Goal: Information Seeking & Learning: Learn about a topic

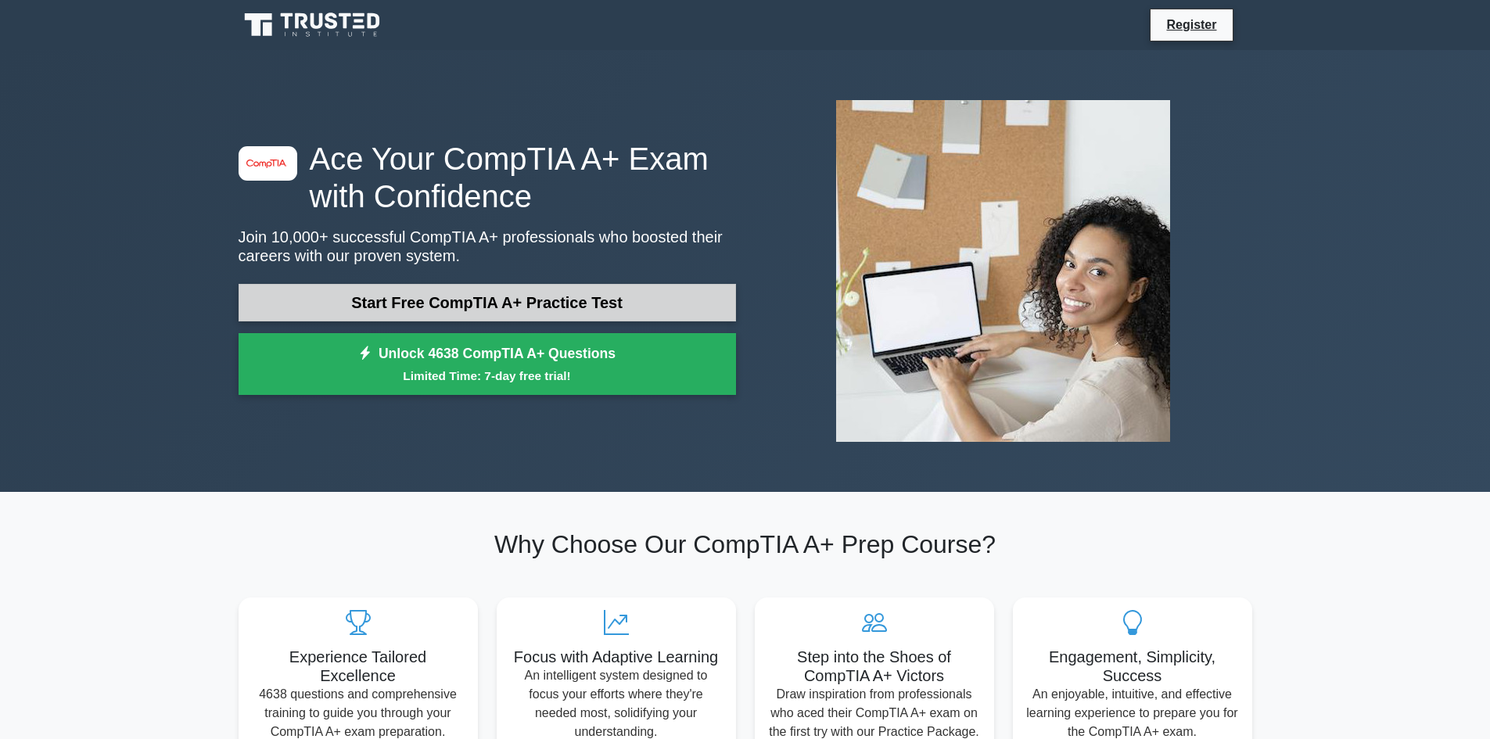
click at [526, 295] on link "Start Free CompTIA A+ Practice Test" at bounding box center [487, 303] width 497 height 38
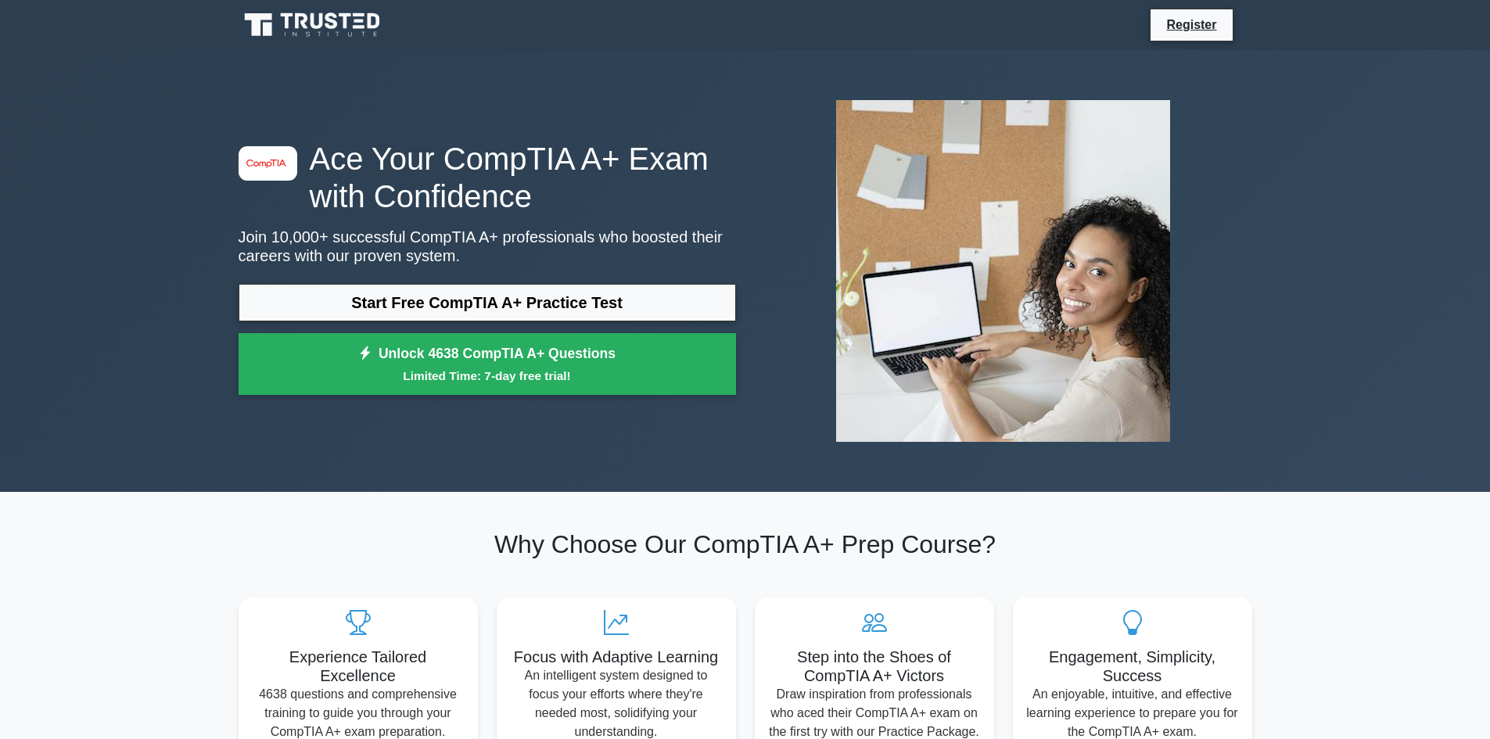
drag, startPoint x: 743, startPoint y: 184, endPoint x: 750, endPoint y: 192, distance: 10.5
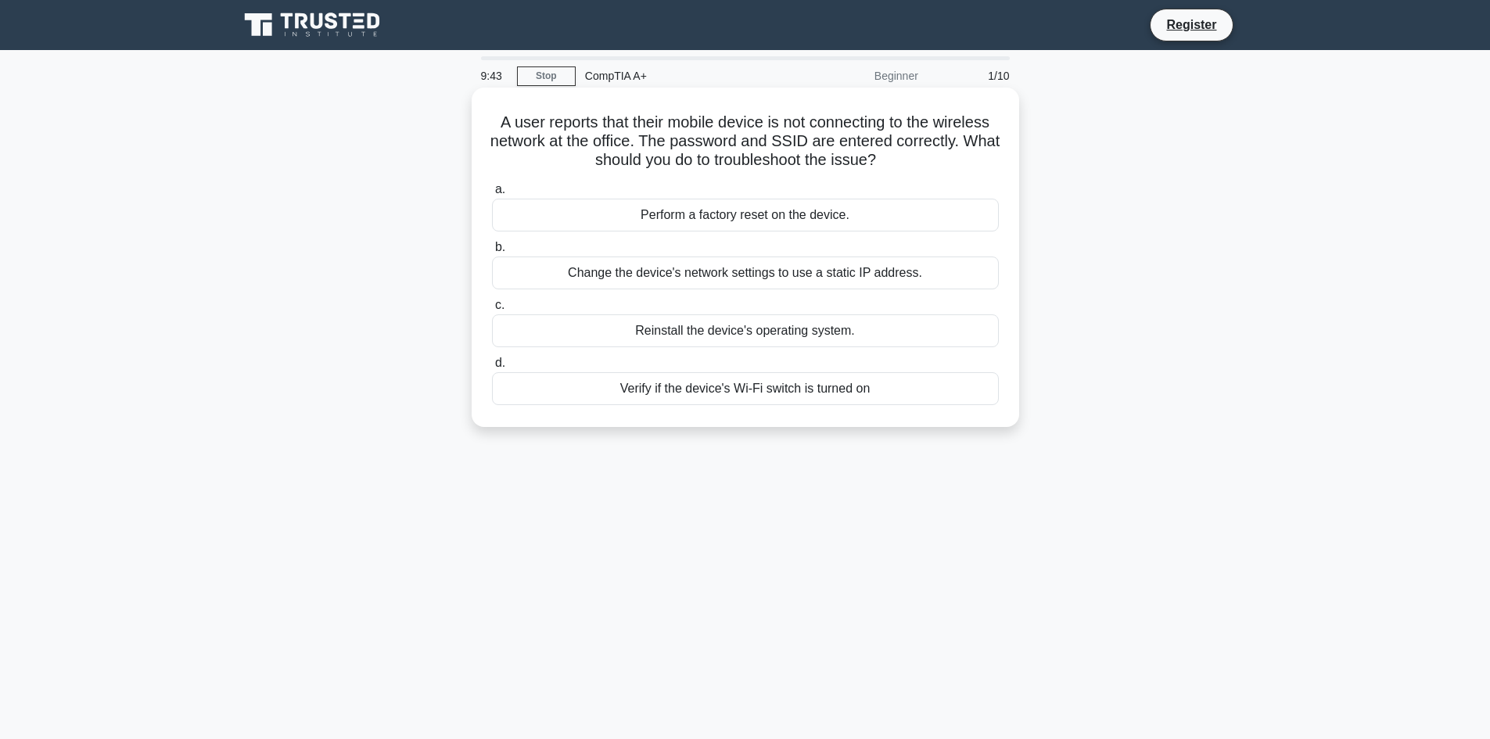
click at [774, 278] on div "Change the device's network settings to use a static IP address." at bounding box center [745, 273] width 507 height 33
click at [492, 253] on input "b. Change the device's network settings to use a static IP address." at bounding box center [492, 247] width 0 height 10
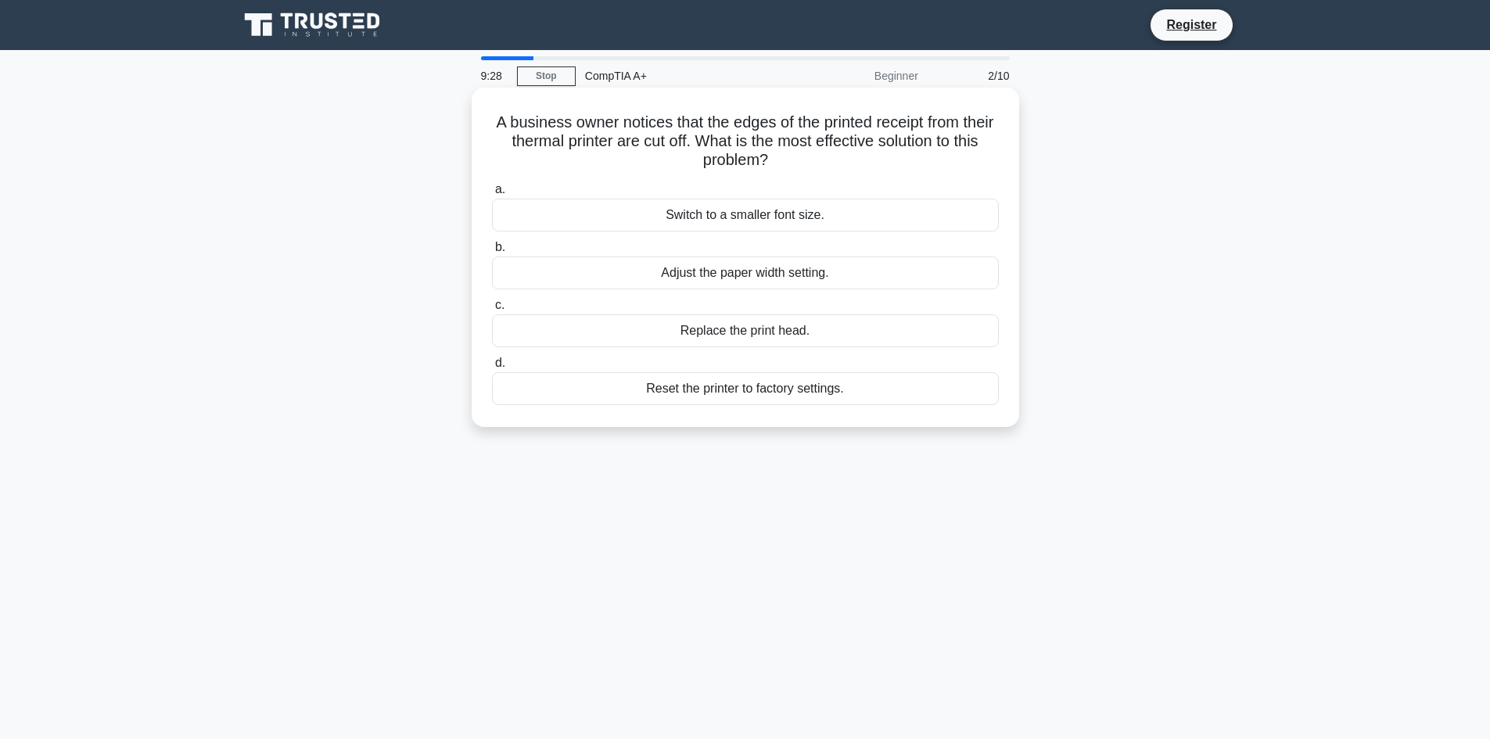
click at [757, 276] on div "Adjust the paper width setting." at bounding box center [745, 273] width 507 height 33
click at [492, 253] on input "b. Adjust the paper width setting." at bounding box center [492, 247] width 0 height 10
click at [755, 212] on div "Implement Multi-Factor Authentication" at bounding box center [745, 215] width 507 height 33
click at [492, 195] on input "a. Implement Multi-Factor Authentication" at bounding box center [492, 190] width 0 height 10
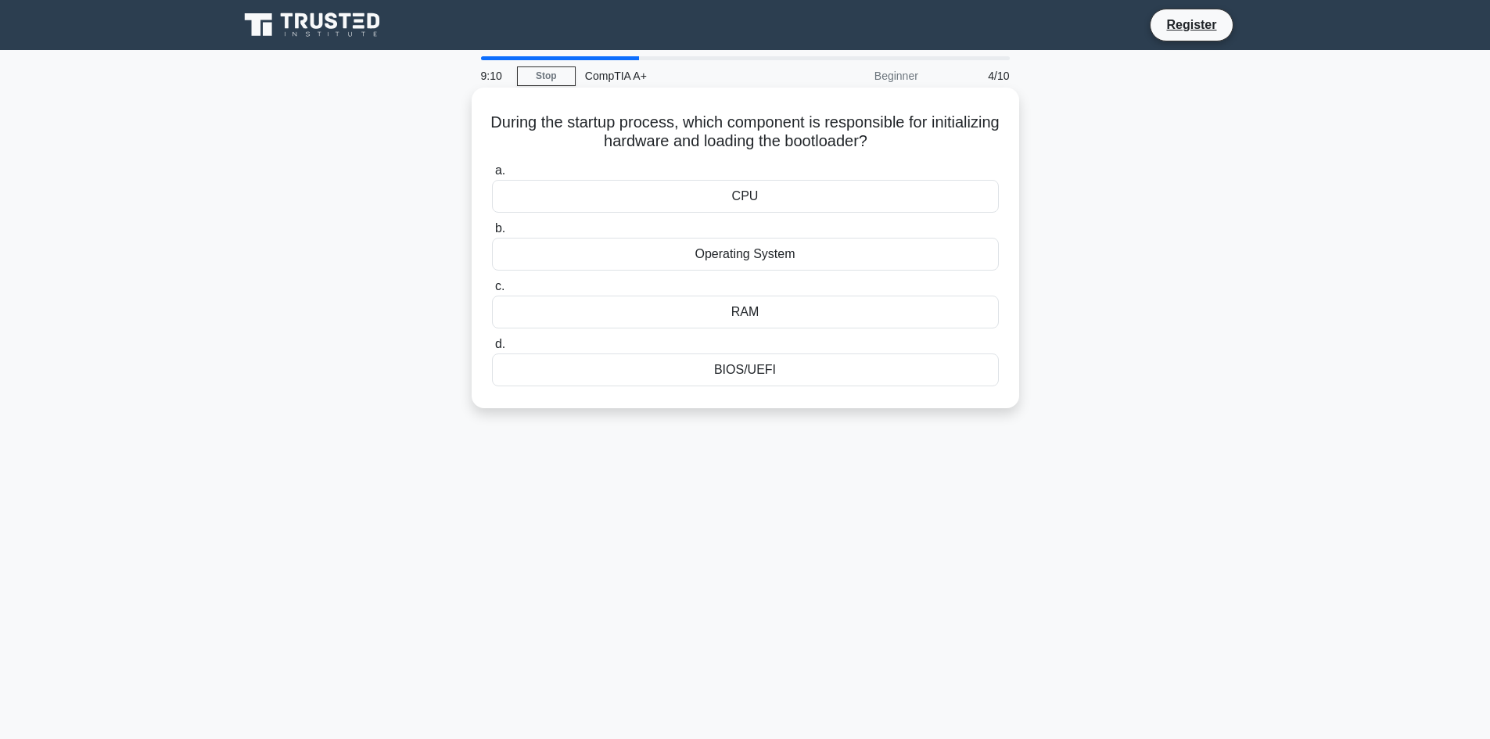
click at [778, 376] on div "BIOS/UEFI" at bounding box center [745, 370] width 507 height 33
click at [492, 350] on input "d. BIOS/UEFI" at bounding box center [492, 344] width 0 height 10
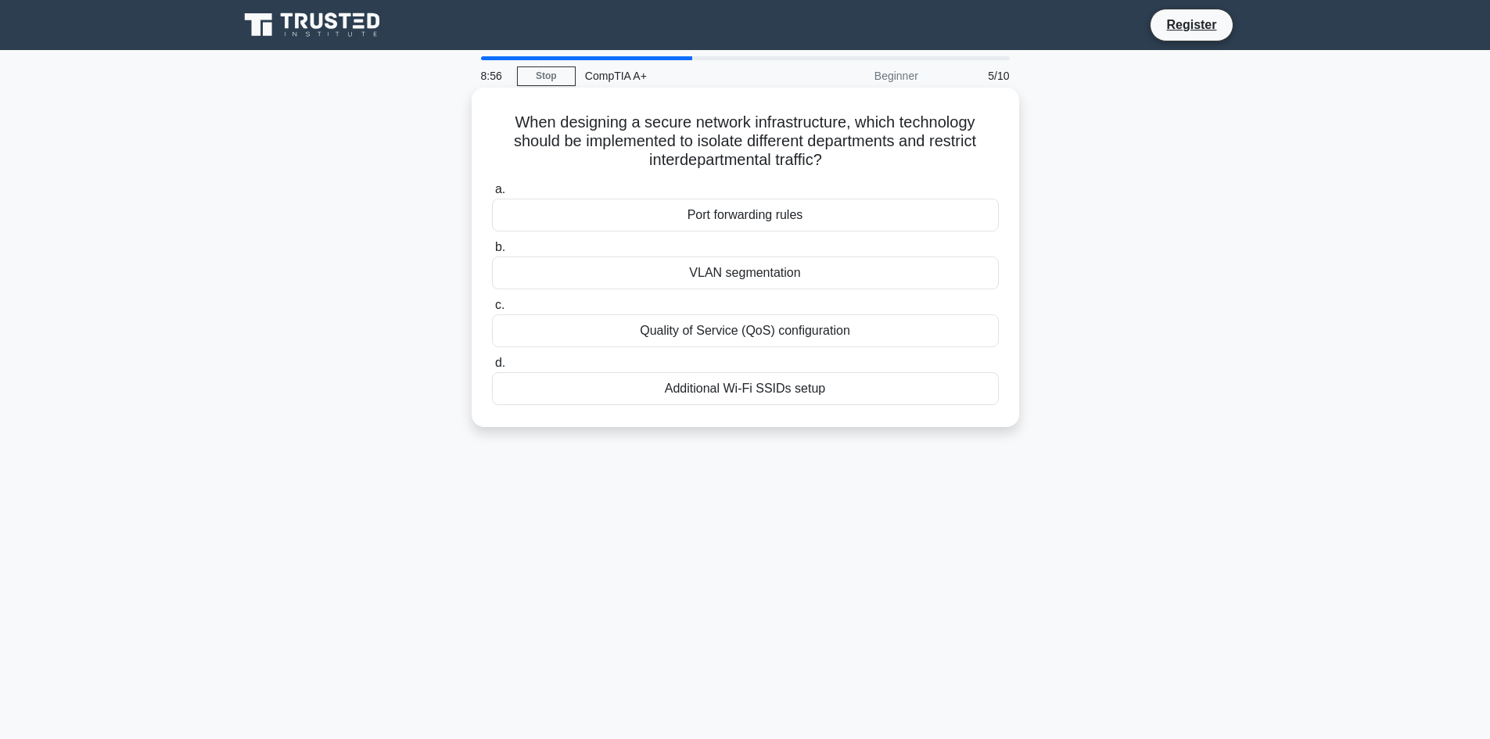
click at [788, 325] on div "Quality of Service (QoS) configuration" at bounding box center [745, 330] width 507 height 33
click at [492, 311] on input "c. Quality of Service (QoS) configuration" at bounding box center [492, 305] width 0 height 10
click at [754, 390] on div "AGP (Accelerated Graphics Port)" at bounding box center [745, 388] width 507 height 33
click at [492, 368] on input "d. AGP (Accelerated Graphics Port)" at bounding box center [492, 363] width 0 height 10
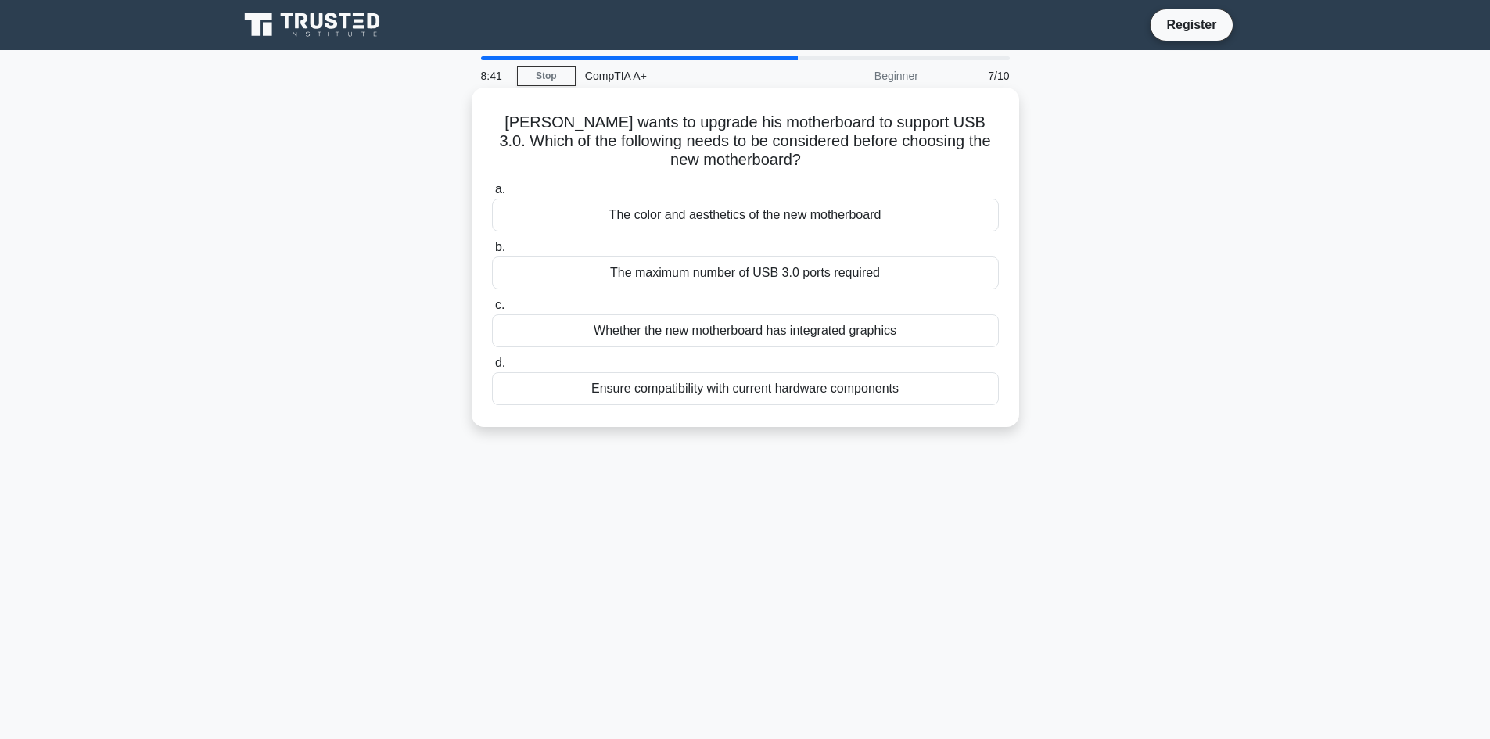
click at [803, 395] on div "Ensure compatibility with current hardware components" at bounding box center [745, 388] width 507 height 33
click at [492, 368] on input "d. Ensure compatibility with current hardware components" at bounding box center [492, 363] width 0 height 10
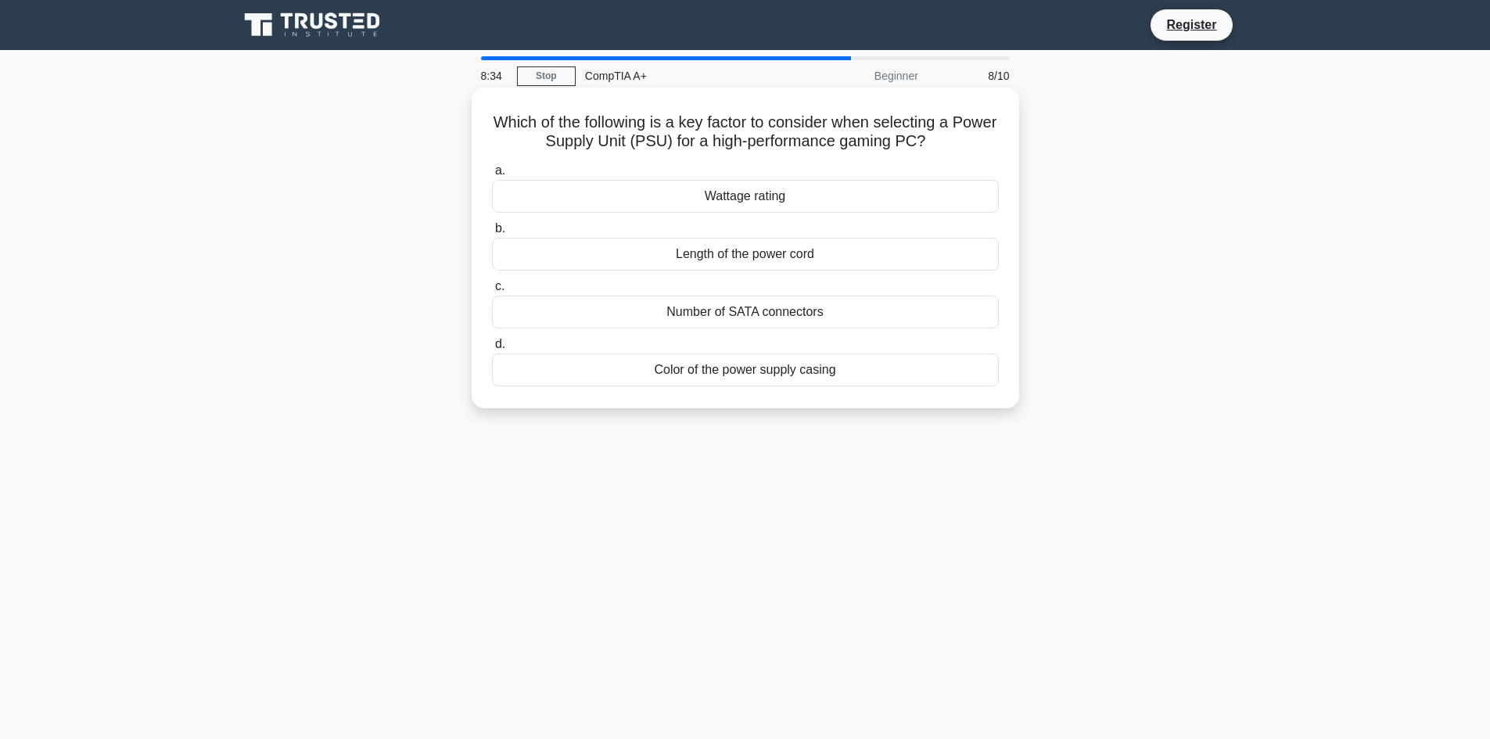
click at [755, 196] on div "Wattage rating" at bounding box center [745, 196] width 507 height 33
click at [492, 176] on input "a. Wattage rating" at bounding box center [492, 171] width 0 height 10
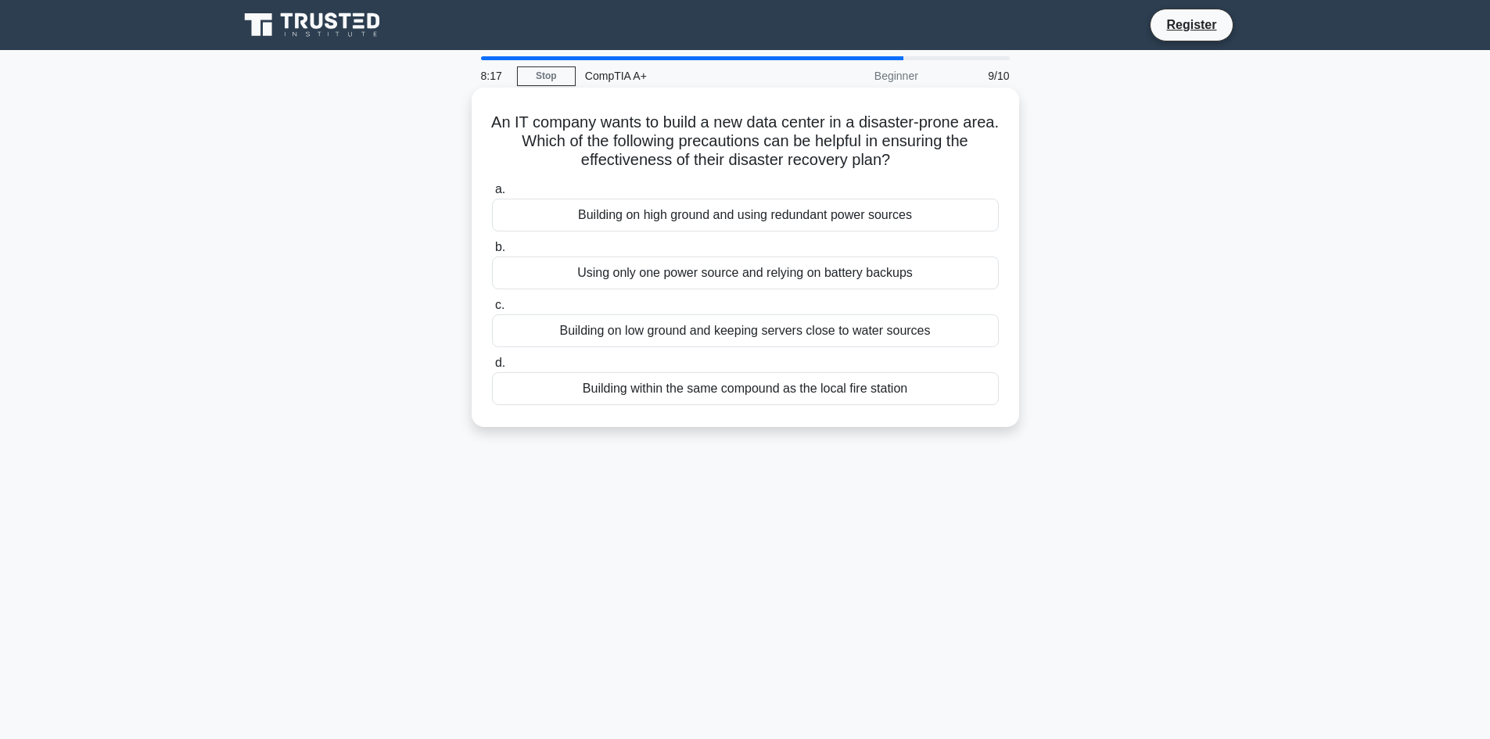
click at [750, 394] on div "Building within the same compound as the local fire station" at bounding box center [745, 388] width 507 height 33
click at [492, 368] on input "d. Building within the same compound as the local fire station" at bounding box center [492, 363] width 0 height 10
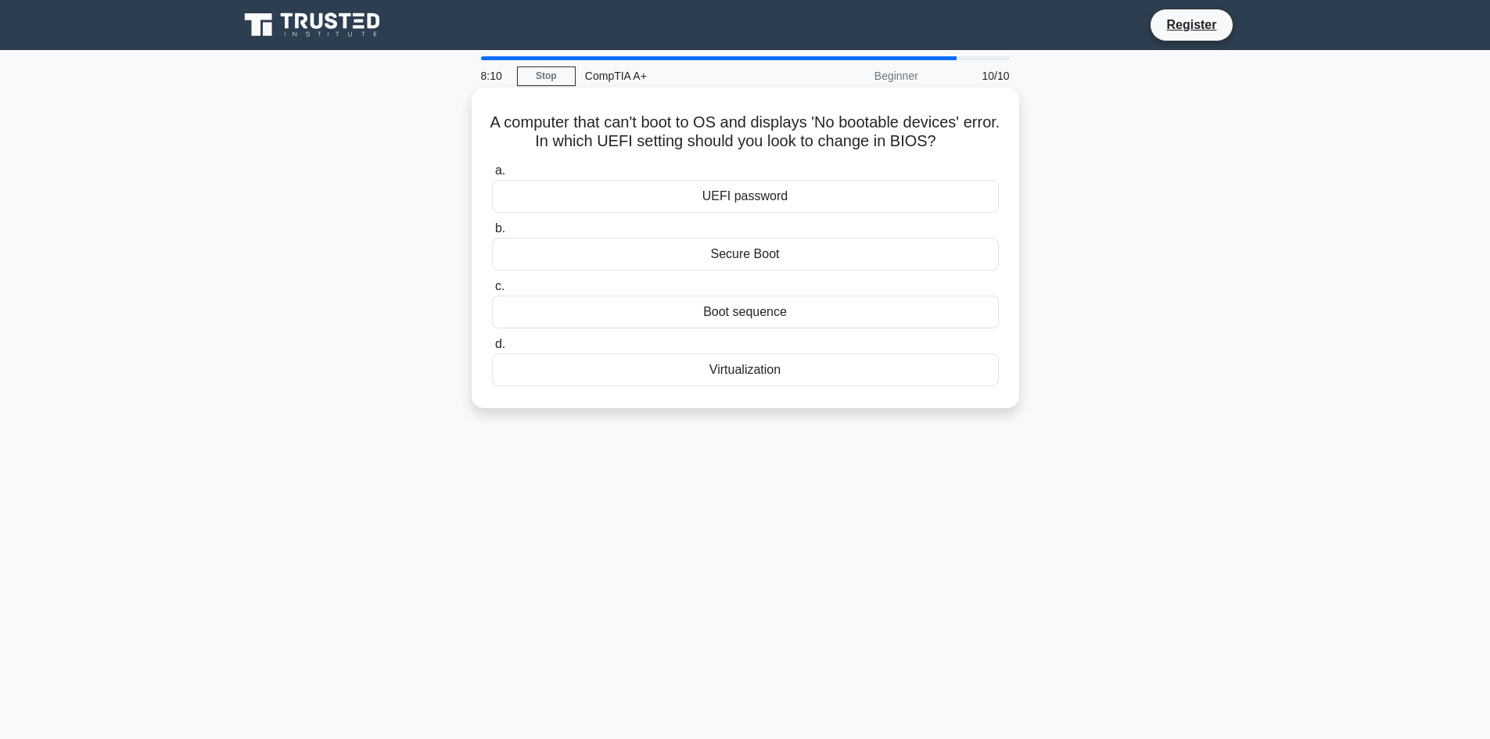
click at [767, 312] on div "Boot sequence" at bounding box center [745, 312] width 507 height 33
click at [492, 292] on input "c. Boot sequence" at bounding box center [492, 287] width 0 height 10
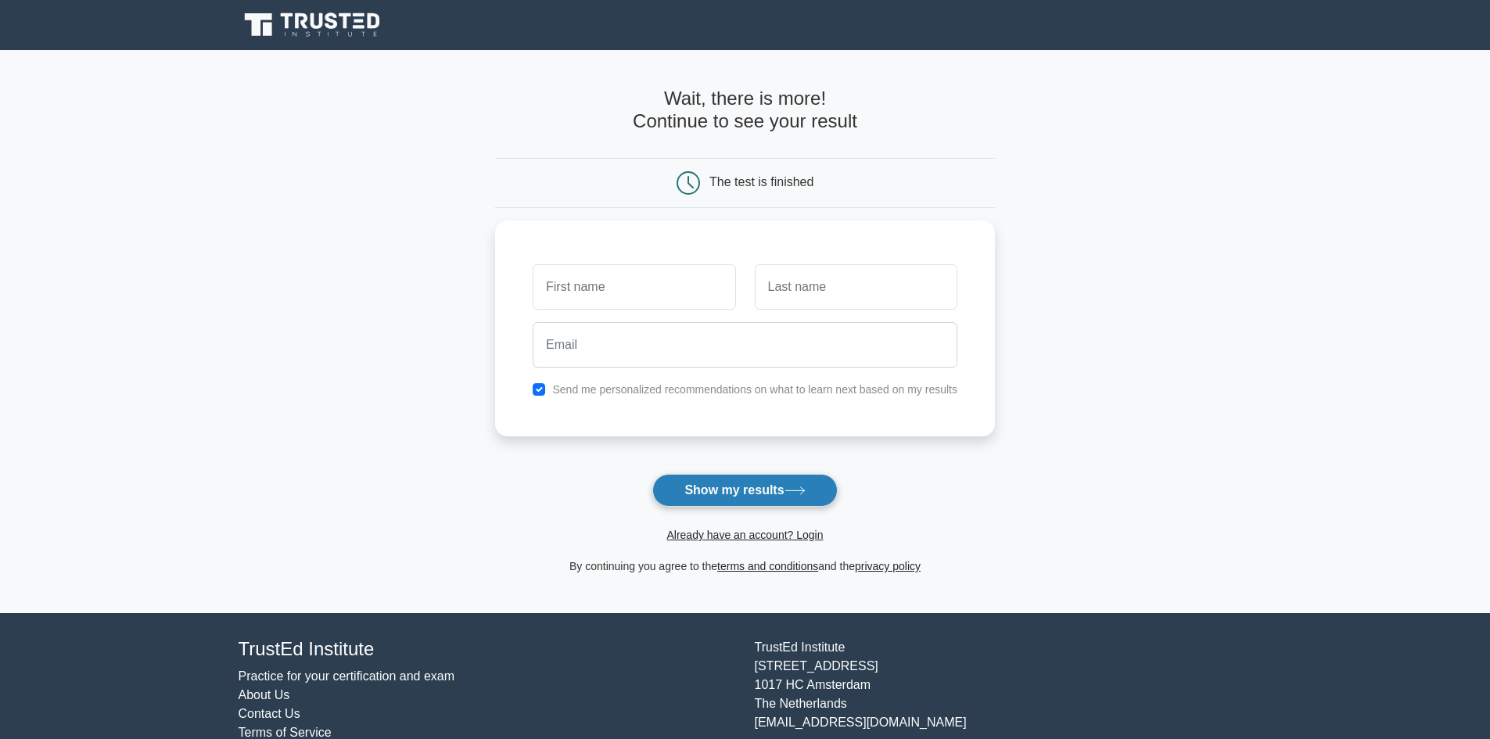
click at [738, 497] on button "Show my results" at bounding box center [744, 490] width 185 height 33
click at [676, 275] on input "text" at bounding box center [634, 282] width 203 height 45
type input "[PERSON_NAME]"
click at [833, 288] on input "text" at bounding box center [856, 282] width 203 height 45
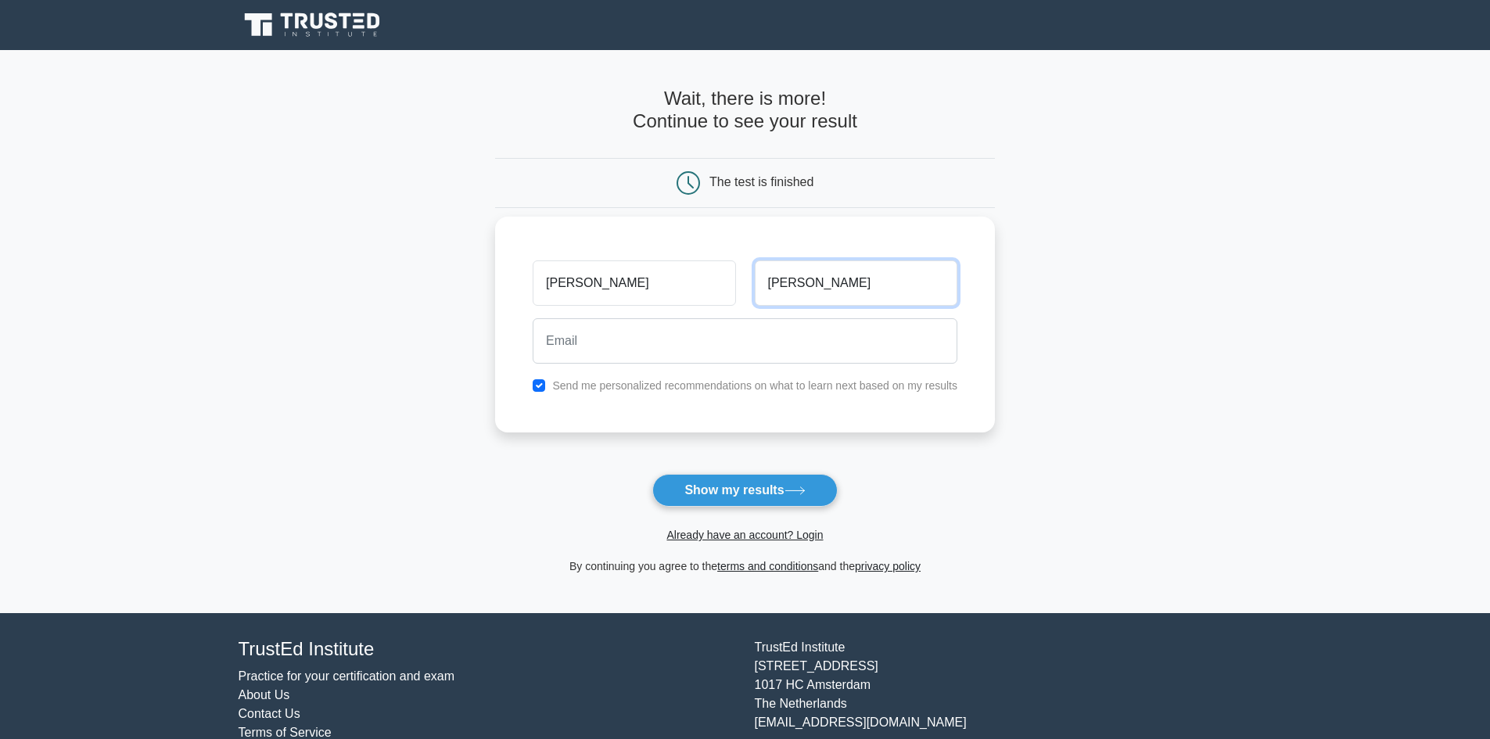
type input "Franco"
click at [727, 329] on input "email" at bounding box center [745, 340] width 425 height 45
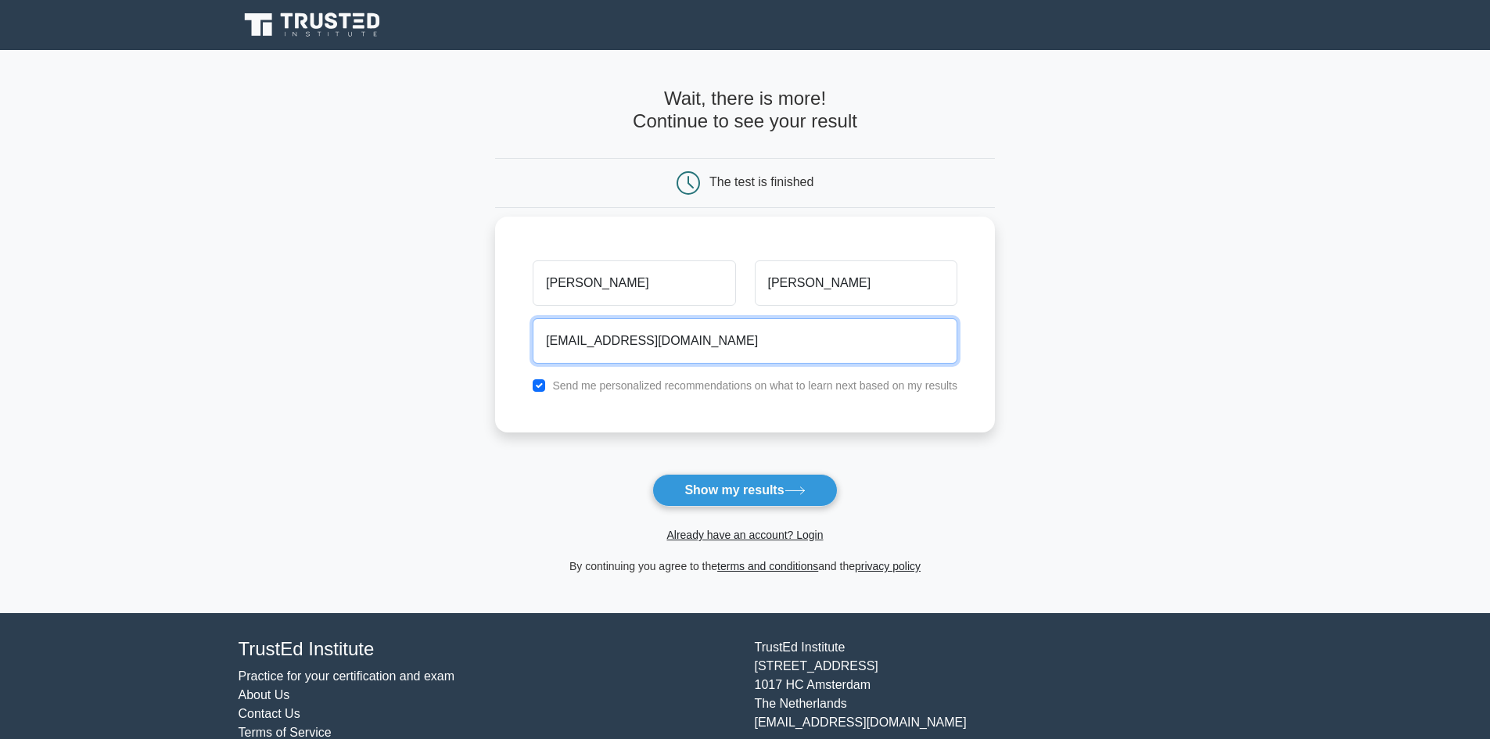
click at [573, 342] on input "kinglhei09@gmail.com" at bounding box center [745, 340] width 425 height 45
type input "jamesfranco0809@gmail.com"
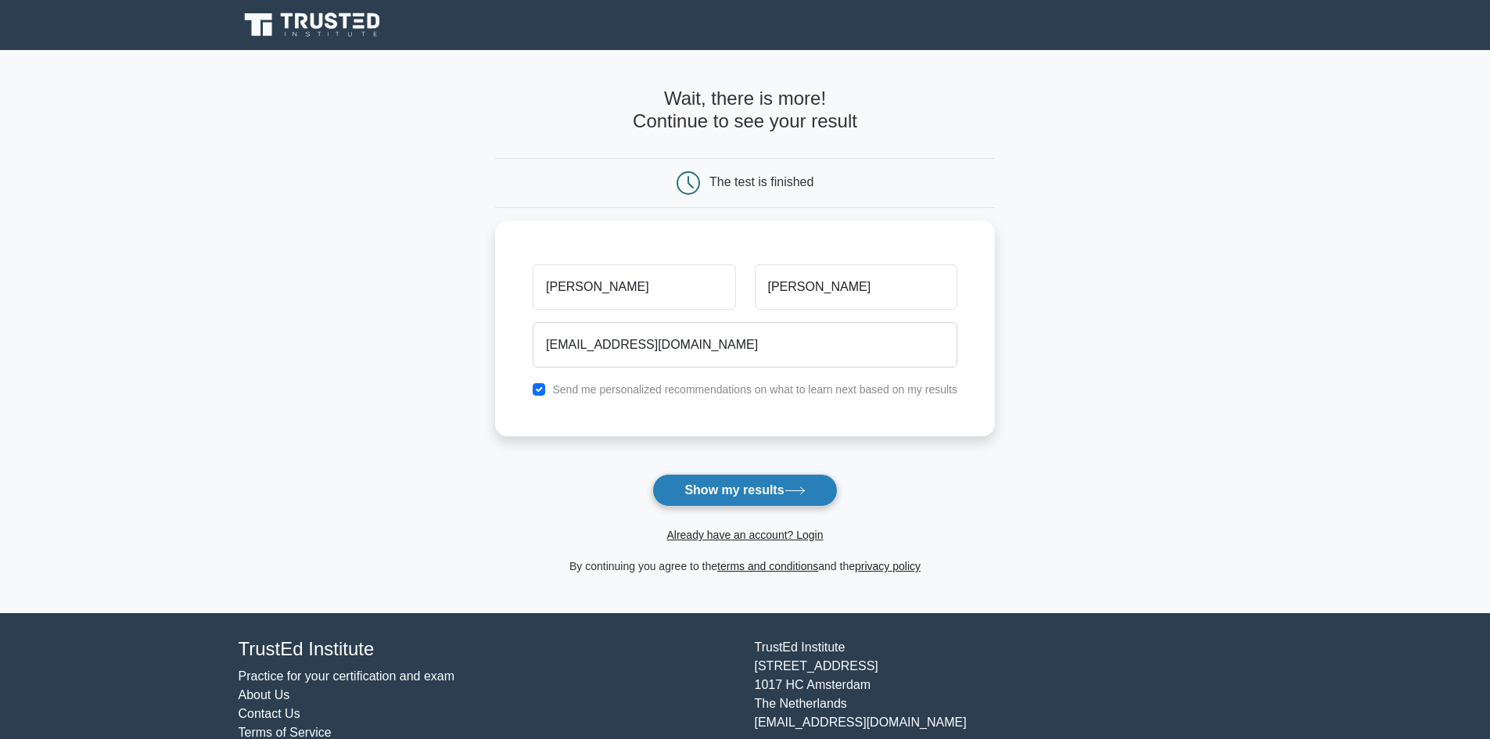
click at [759, 495] on button "Show my results" at bounding box center [744, 490] width 185 height 33
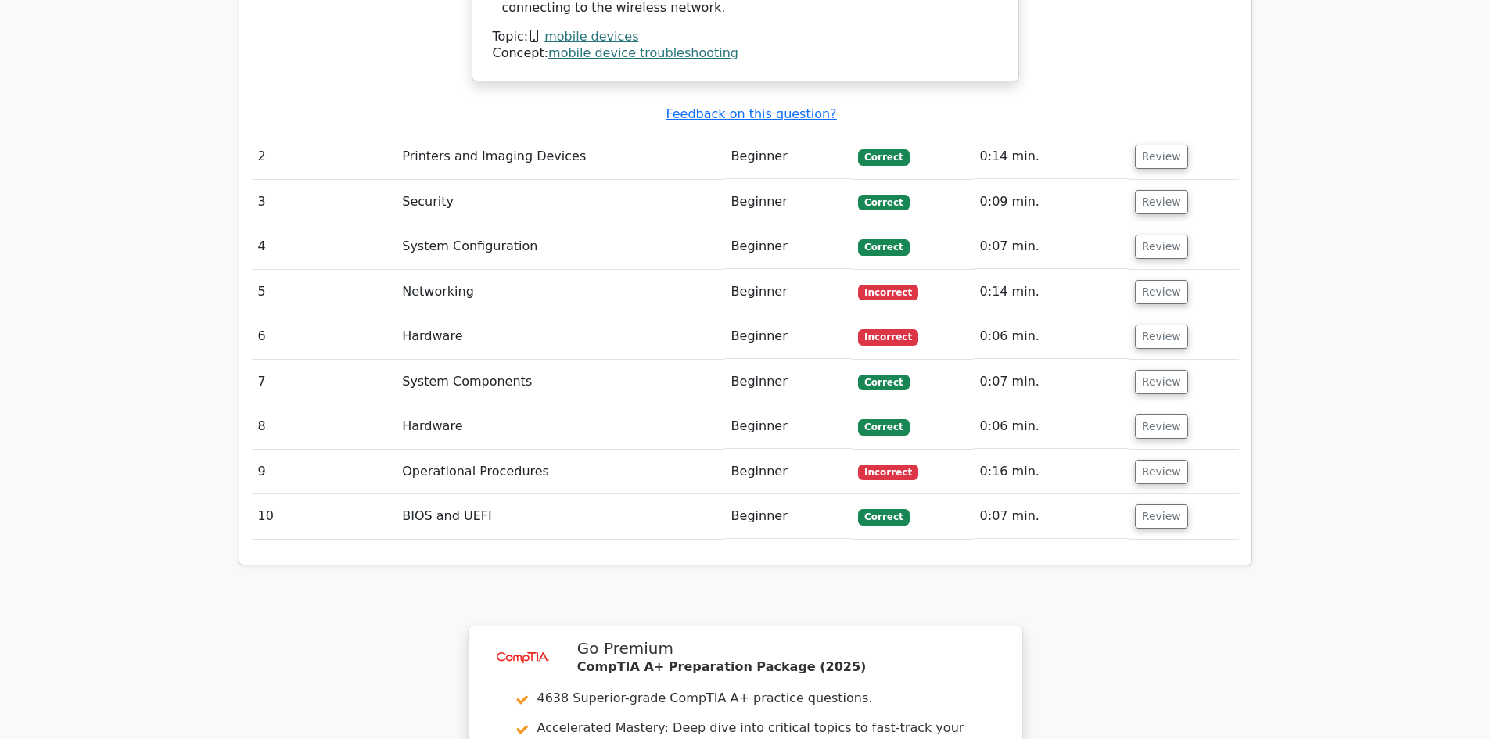
scroll to position [1877, 0]
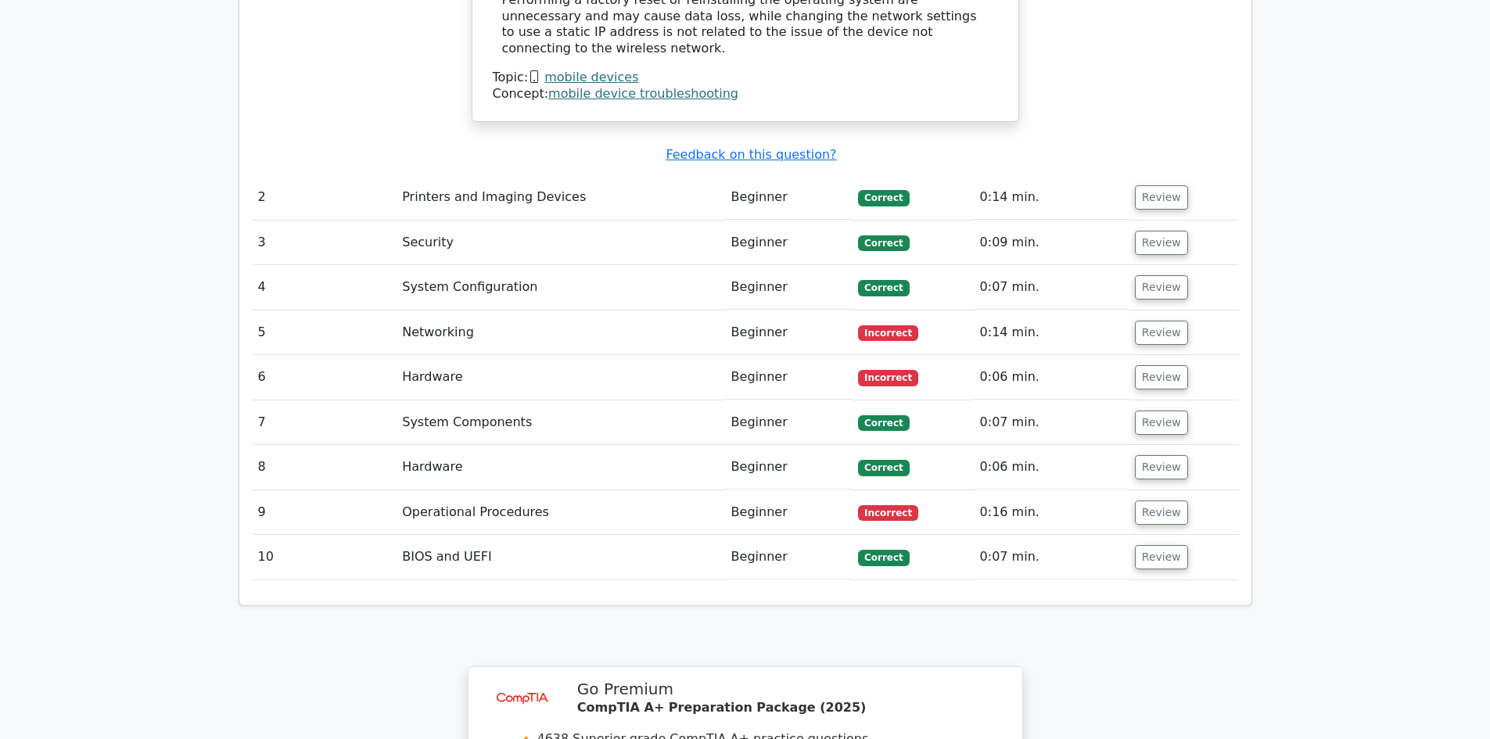
click at [958, 311] on td "Incorrect" at bounding box center [912, 333] width 121 height 45
click at [1144, 321] on button "Review" at bounding box center [1161, 333] width 53 height 24
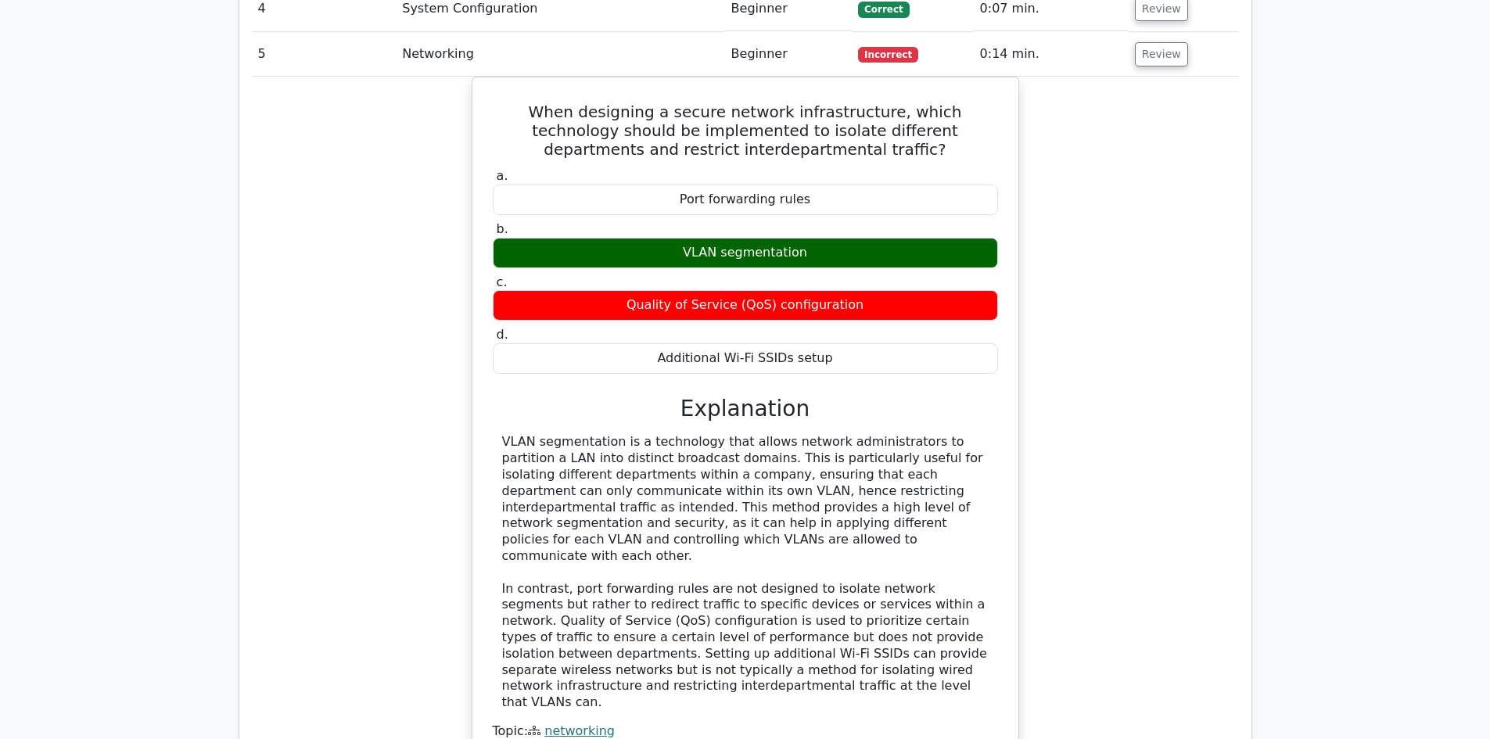
scroll to position [2425, 0]
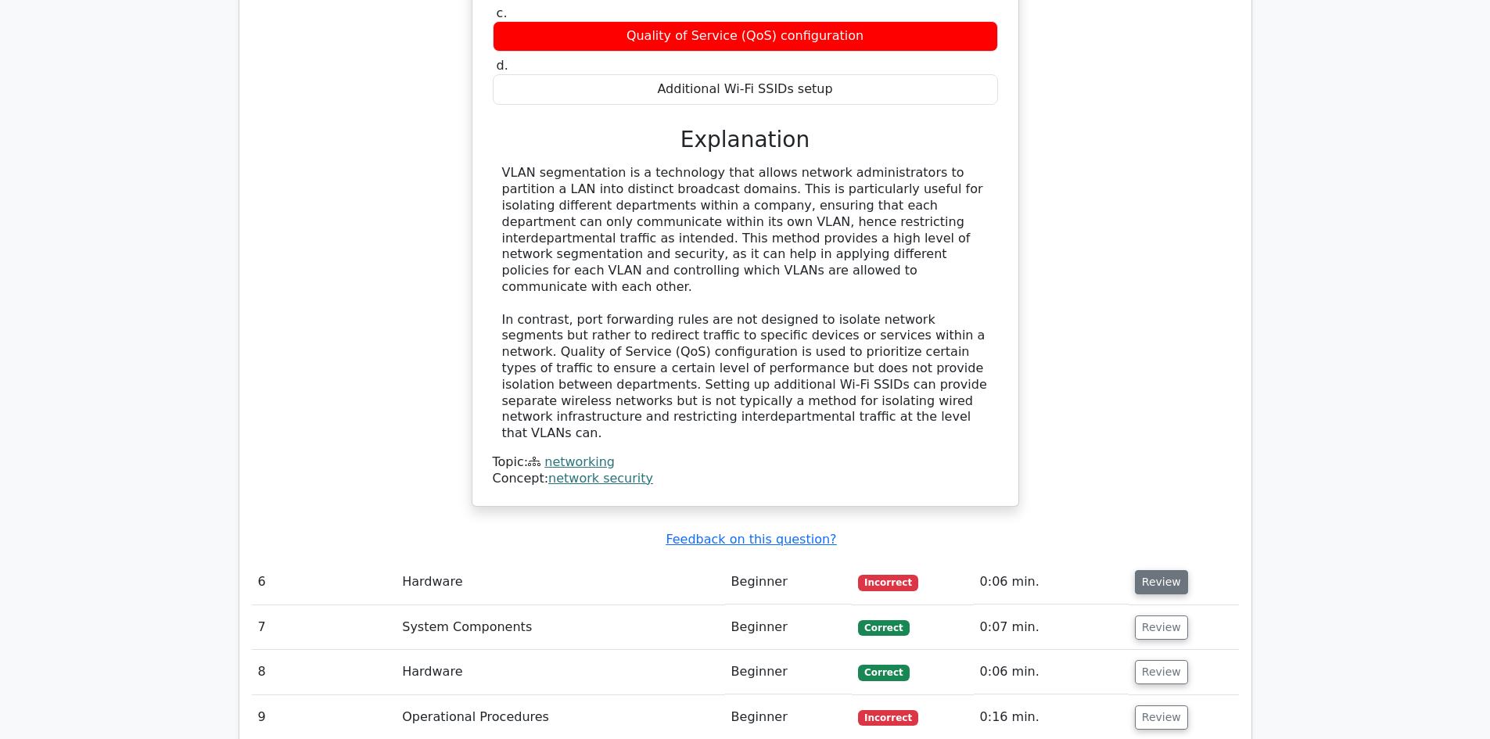
click at [1171, 570] on button "Review" at bounding box center [1161, 582] width 53 height 24
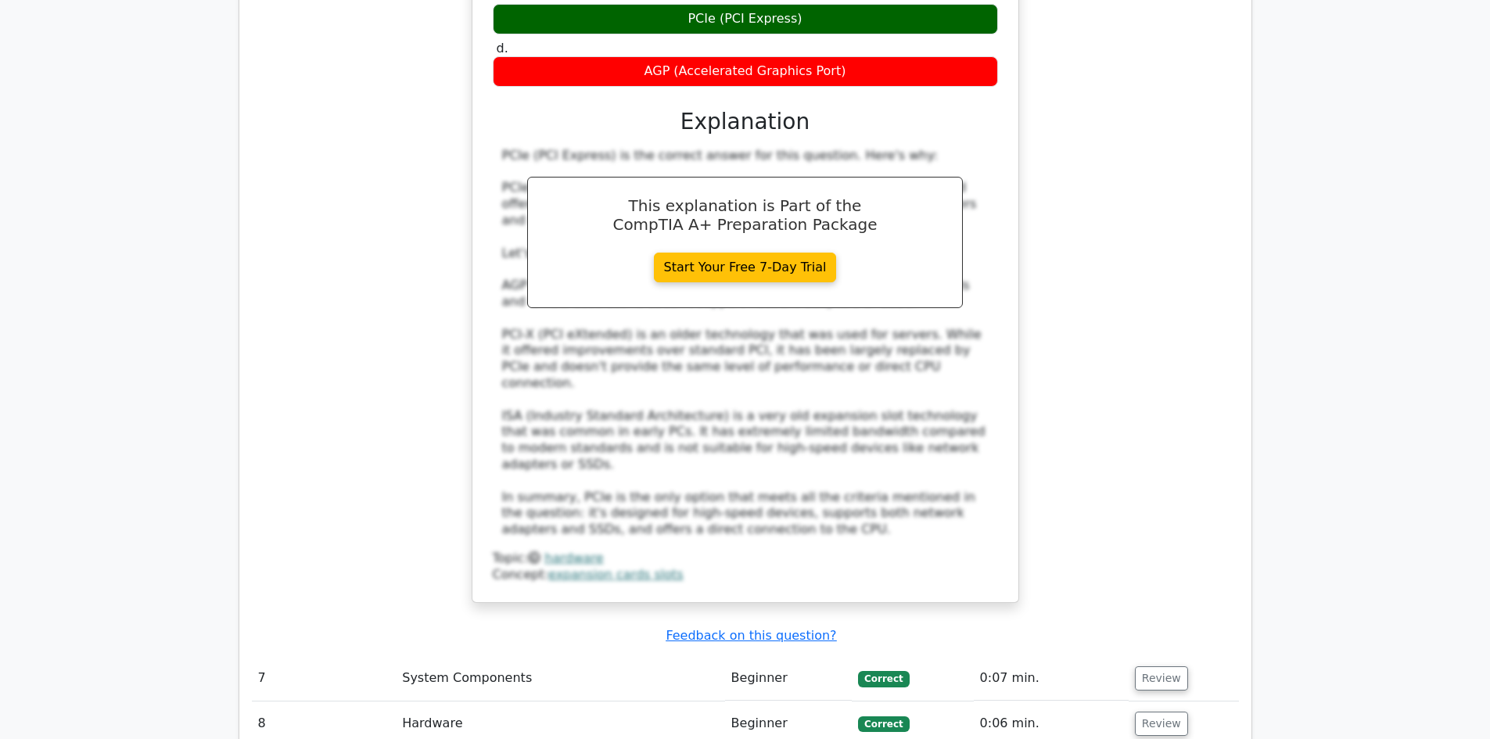
scroll to position [3363, 0]
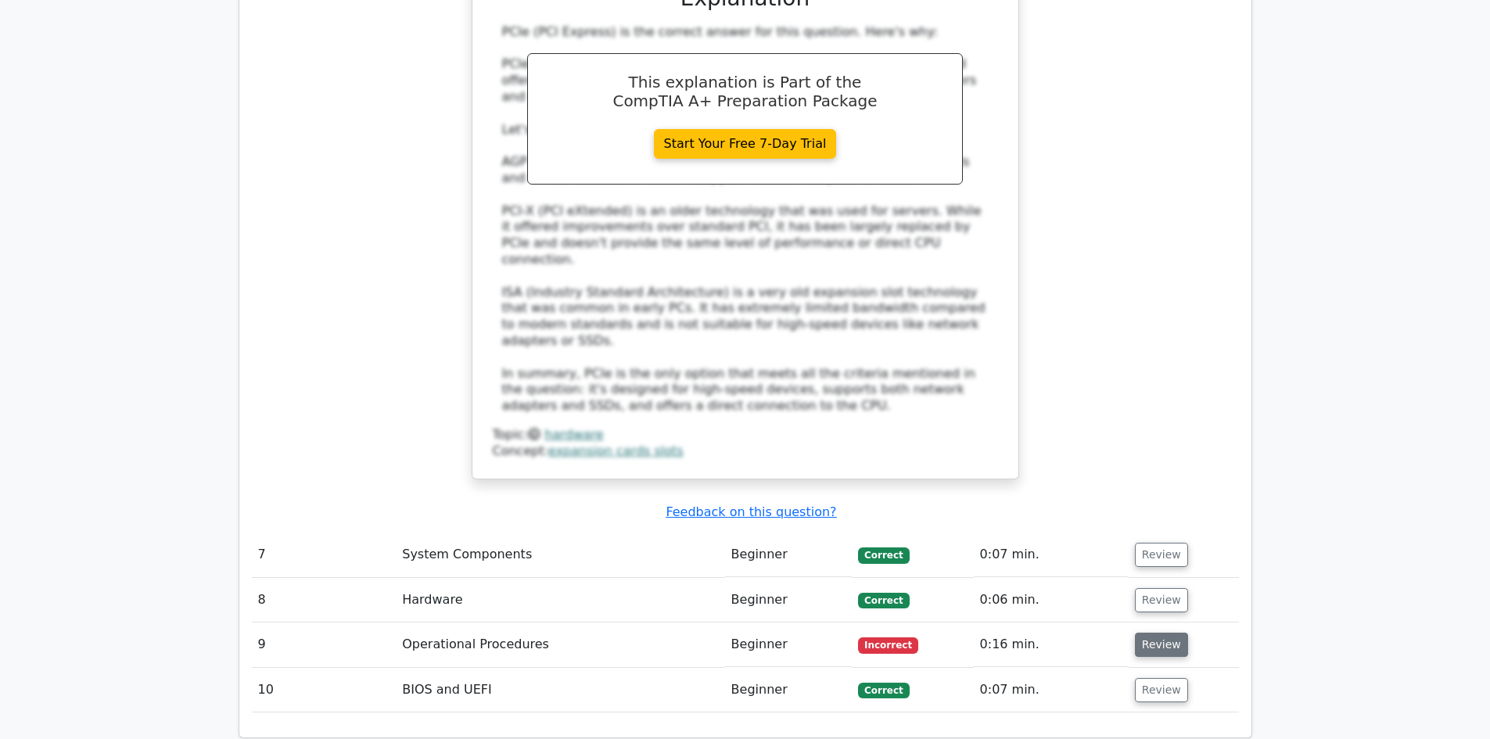
click at [1173, 633] on button "Review" at bounding box center [1161, 645] width 53 height 24
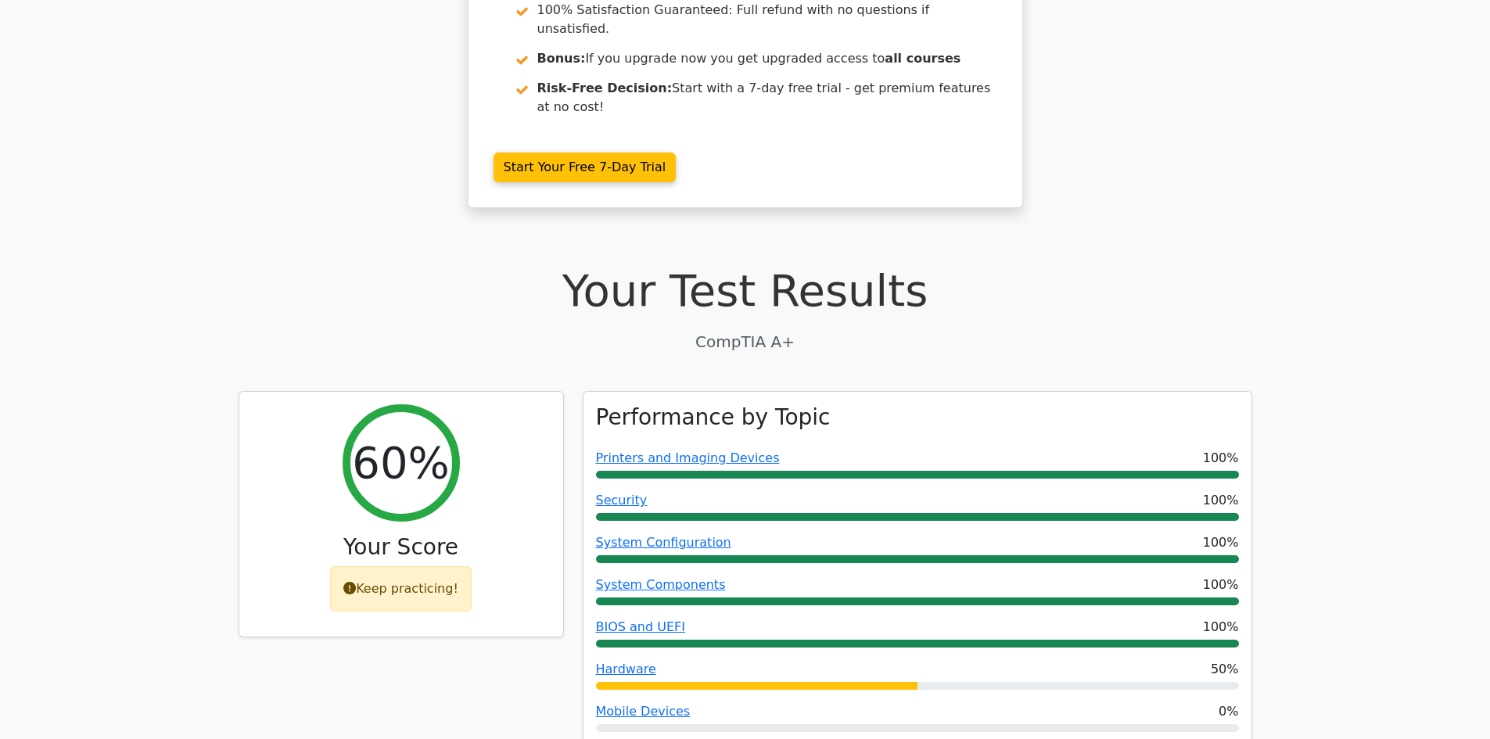
scroll to position [163, 0]
